Goal: Check status: Check status

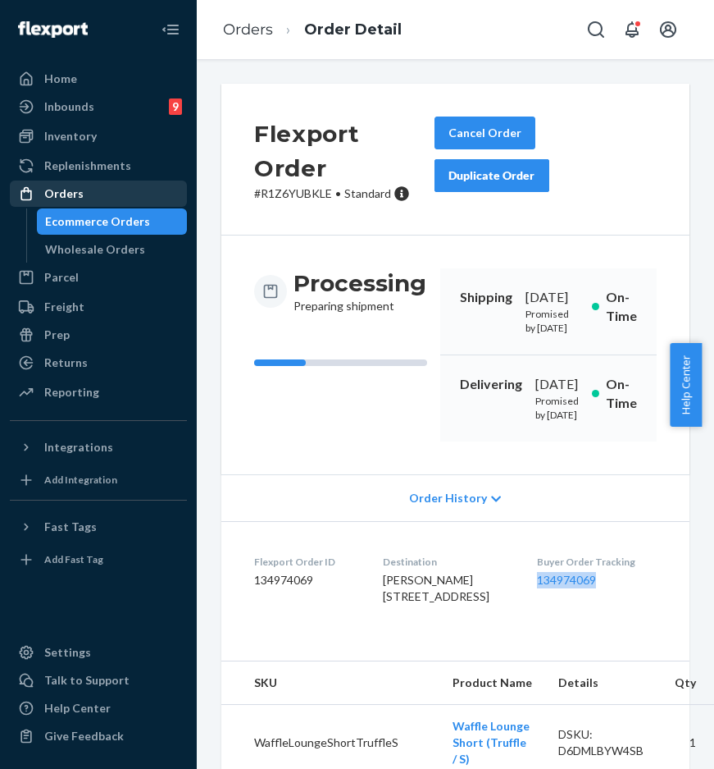
click at [109, 199] on div "Orders" at bounding box center [98, 193] width 174 height 23
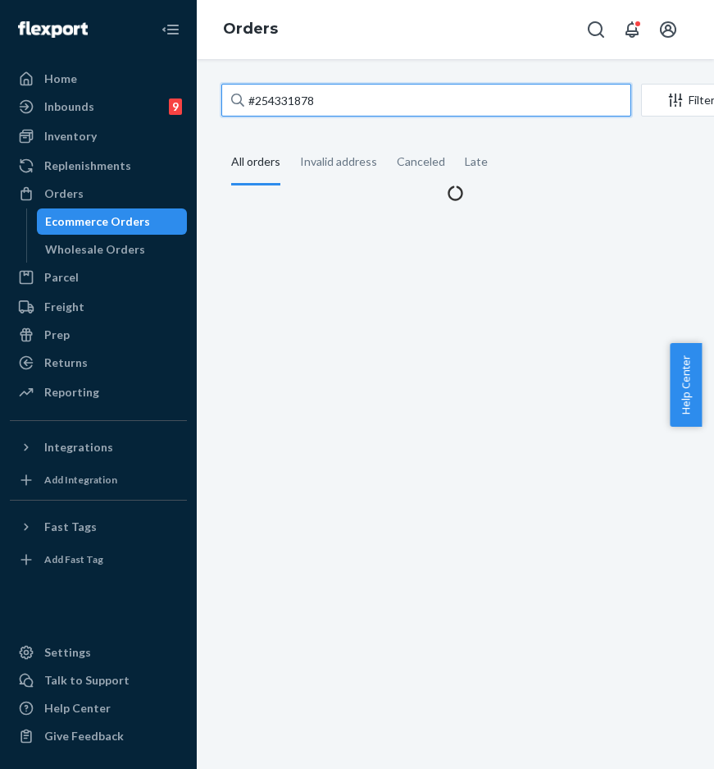
click at [409, 98] on input "#254331878" at bounding box center [426, 100] width 410 height 33
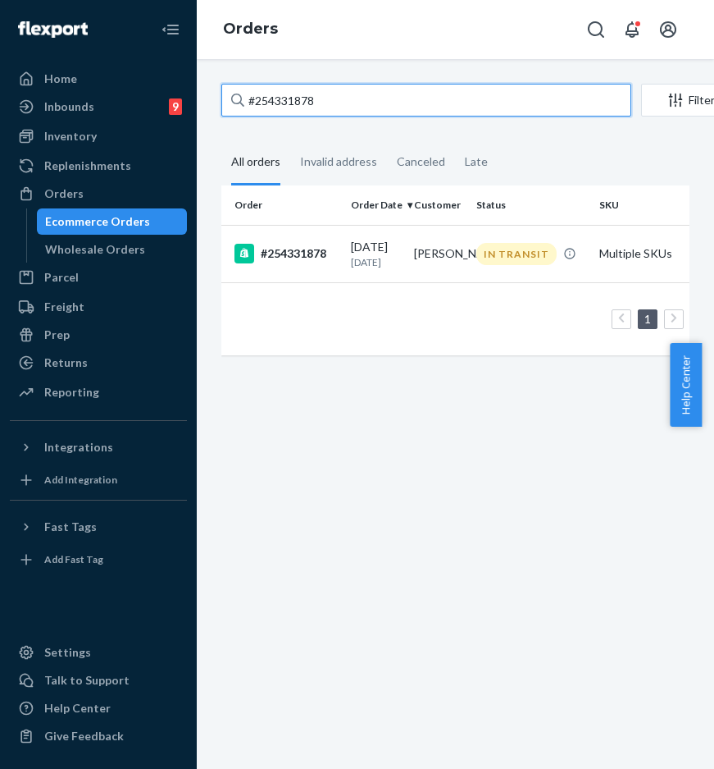
click at [358, 93] on input "#254331878" at bounding box center [426, 100] width 410 height 33
paste input "3667902"
drag, startPoint x: 358, startPoint y: 94, endPoint x: 229, endPoint y: 90, distance: 129.6
click at [229, 90] on input "#254331878" at bounding box center [426, 100] width 410 height 33
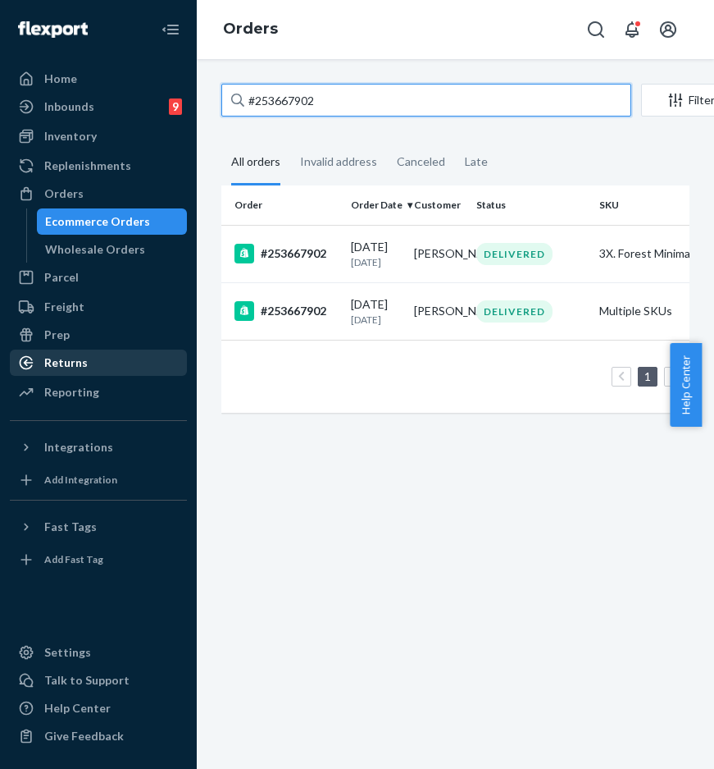
type input "#253667902"
click at [120, 362] on div "Returns" at bounding box center [98, 362] width 174 height 23
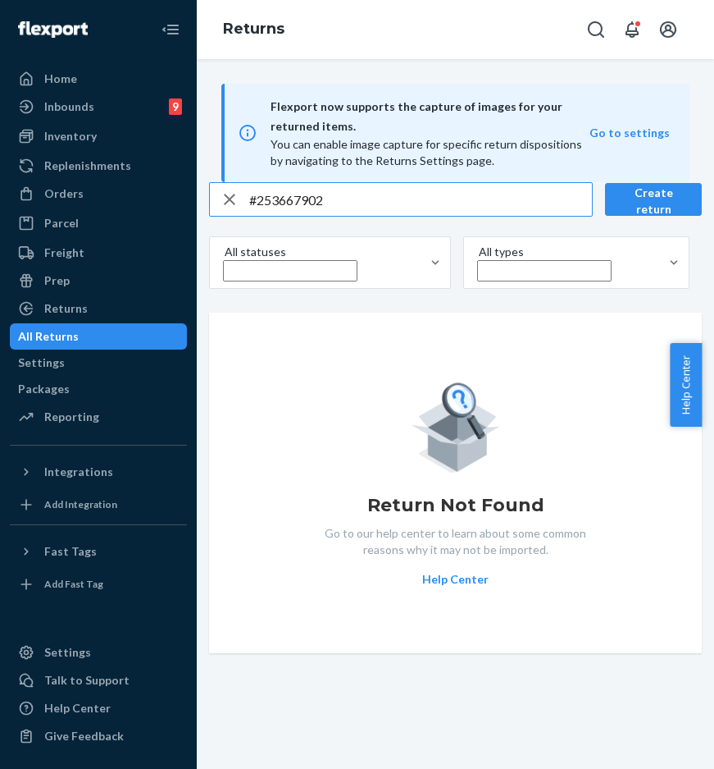
type input "#253667902"
click at [132, 193] on div "Orders" at bounding box center [98, 193] width 174 height 23
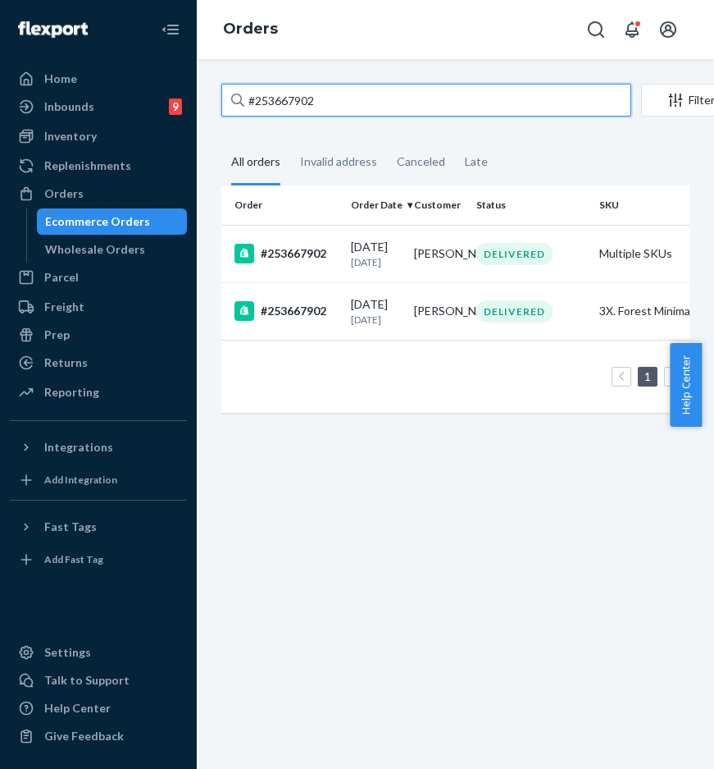
click at [434, 112] on input "#253667902" at bounding box center [426, 100] width 410 height 33
paste input "134022924"
drag, startPoint x: 440, startPoint y: 109, endPoint x: 203, endPoint y: 94, distance: 237.5
click at [203, 94] on div "#253667902 Filter Import Orders Create order Ecommerce order Removal order All …" at bounding box center [456, 414] width 518 height 710
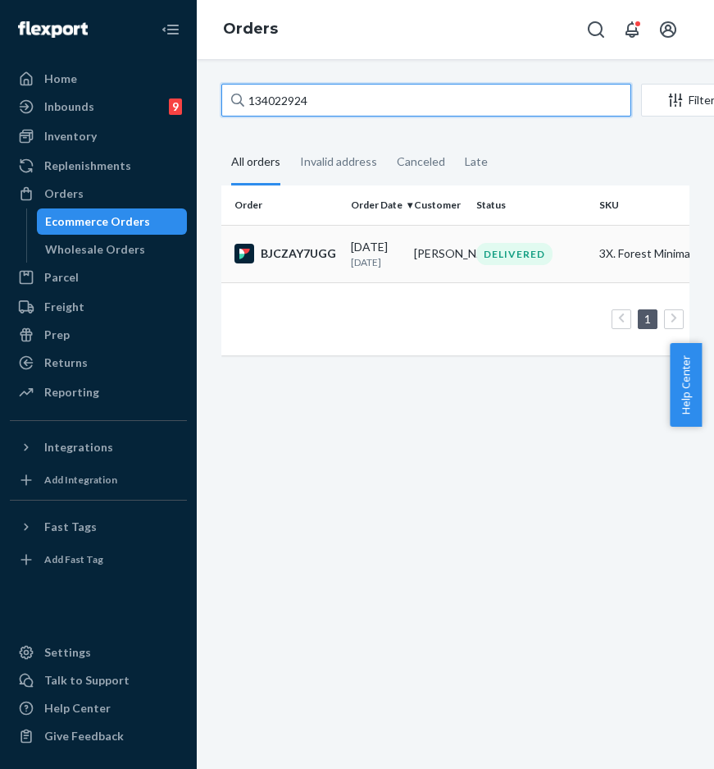
type input "134022924"
click at [306, 255] on div "BJCZAY7UGG" at bounding box center [286, 254] width 103 height 20
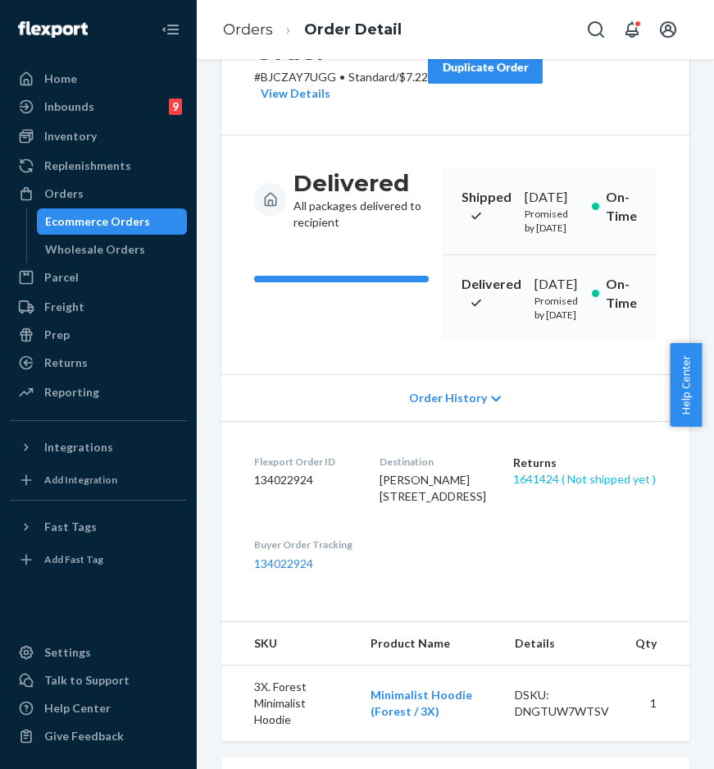
scroll to position [122, 0]
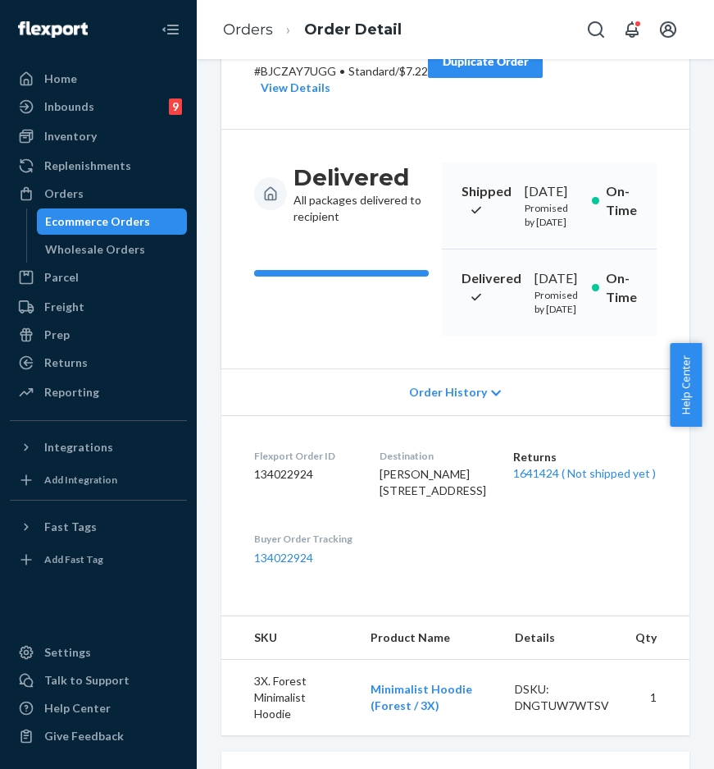
click at [520, 573] on dl "Flexport Order ID 134022924 Destination [PERSON_NAME] [STREET_ADDRESS][PERSON_N…" at bounding box center [455, 506] width 468 height 183
drag, startPoint x: 519, startPoint y: 551, endPoint x: 559, endPoint y: 594, distance: 58.1
click at [559, 594] on dl "Flexport Order ID 134022924 Destination [PERSON_NAME] [STREET_ADDRESS][PERSON_N…" at bounding box center [455, 506] width 468 height 183
copy div "Returns 1641424 ( Not shipped yet )"
